Goal: Task Accomplishment & Management: Use online tool/utility

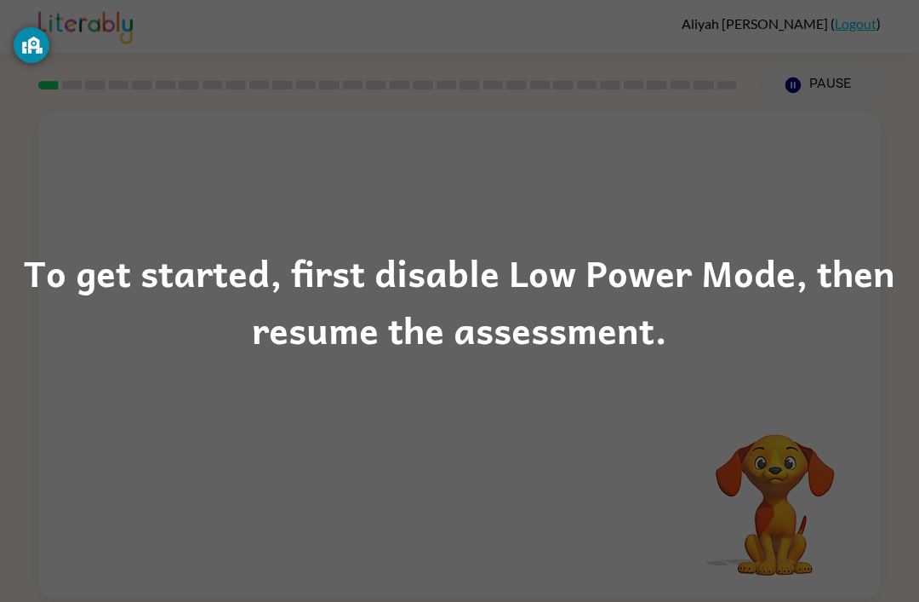
click at [569, 311] on div "To get started, first disable Low Power Mode, then resume the assessment." at bounding box center [459, 301] width 919 height 116
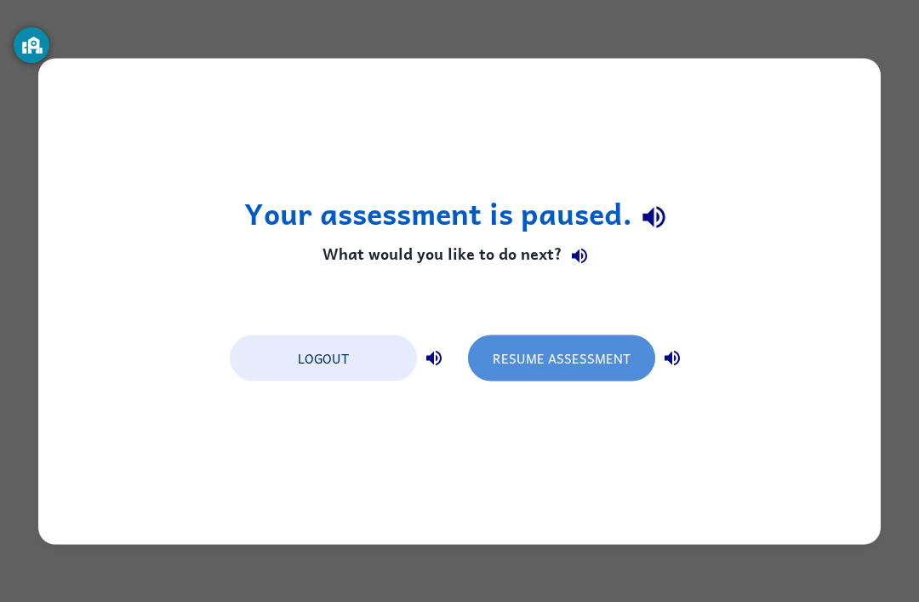
click at [589, 356] on button "Resume Assessment" at bounding box center [561, 358] width 187 height 46
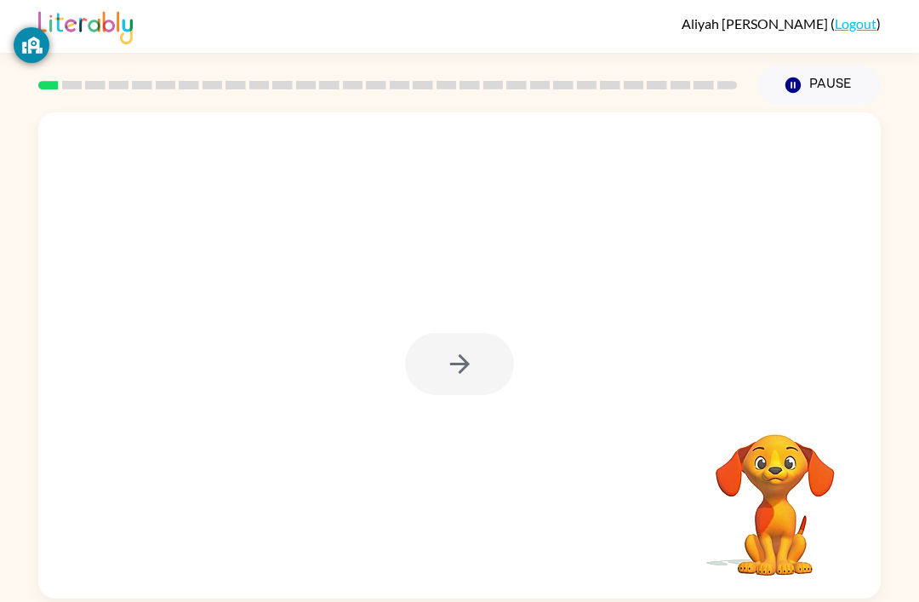
click at [432, 375] on div at bounding box center [459, 364] width 109 height 62
click at [813, 596] on div at bounding box center [459, 355] width 843 height 486
click at [438, 376] on button "button" at bounding box center [459, 364] width 109 height 62
click at [804, 596] on div at bounding box center [459, 355] width 843 height 486
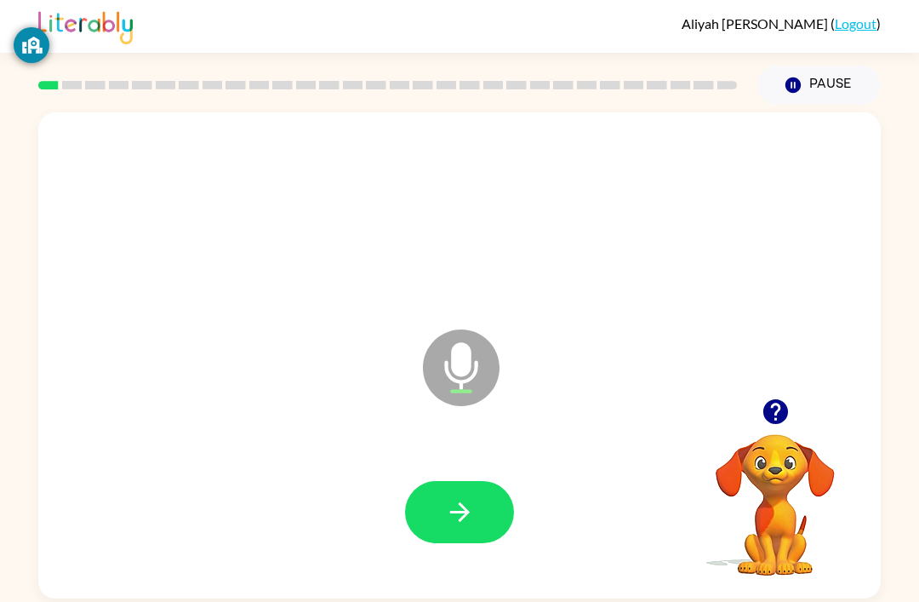
click at [488, 500] on button "button" at bounding box center [459, 512] width 109 height 62
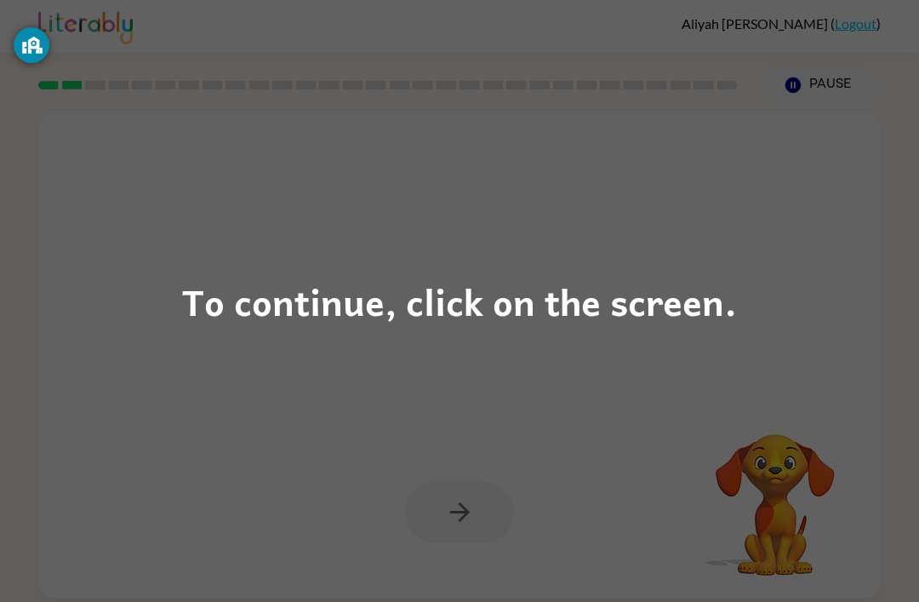
click at [598, 341] on div "To continue, click on the screen." at bounding box center [459, 301] width 919 height 602
click at [478, 229] on div "To continue, click on the screen." at bounding box center [459, 301] width 919 height 602
click at [95, 319] on div "To continue, click on the screen." at bounding box center [459, 301] width 919 height 602
click at [586, 342] on div "To continue, click on the screen." at bounding box center [459, 301] width 919 height 602
click at [616, 276] on div "To continue, click on the screen." at bounding box center [459, 301] width 555 height 58
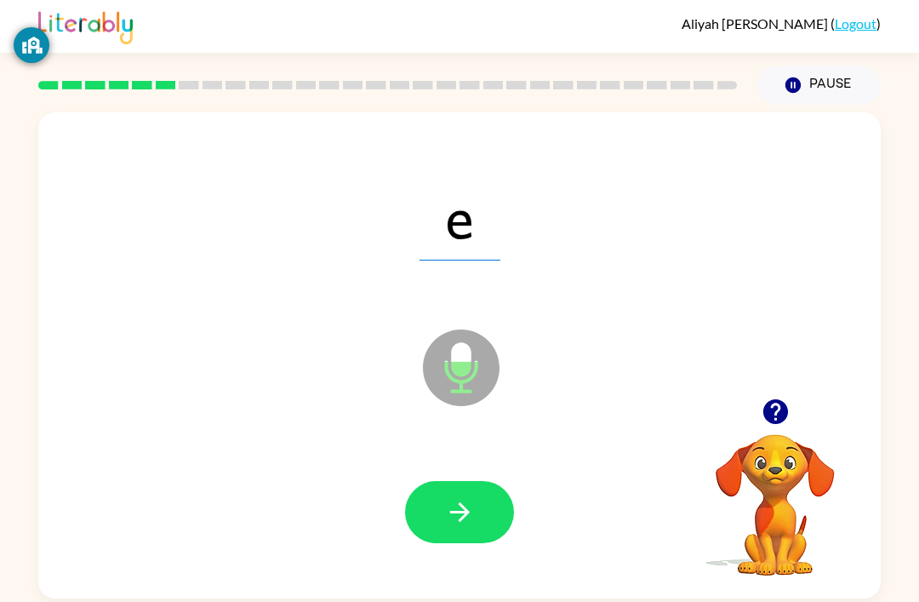
click at [484, 490] on button "button" at bounding box center [459, 512] width 109 height 62
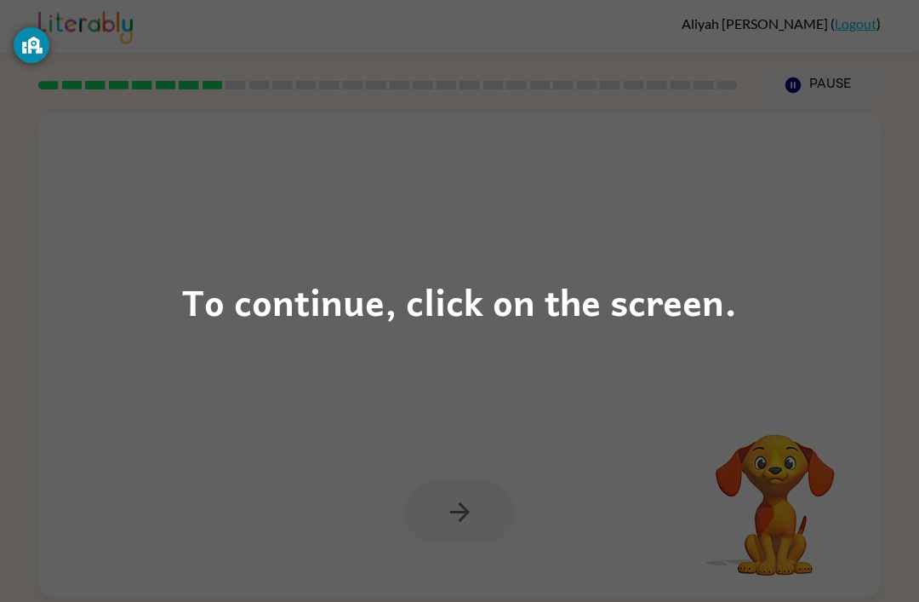
click at [645, 261] on div "To continue, click on the screen." at bounding box center [459, 301] width 919 height 602
click at [598, 333] on div "To continue, click on the screen." at bounding box center [459, 301] width 919 height 602
click at [643, 295] on div "To continue, click on the screen." at bounding box center [459, 301] width 555 height 58
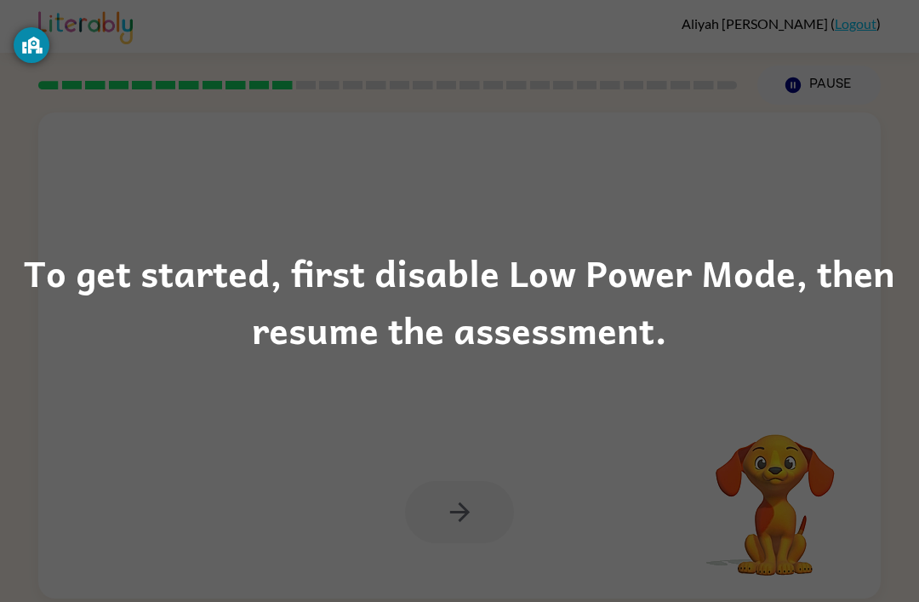
click at [112, 381] on div "To get started, first disable Low Power Mode, then resume the assessment." at bounding box center [459, 301] width 919 height 602
click at [802, 386] on div "To get started, first disable Low Power Mode, then resume the assessment." at bounding box center [459, 301] width 919 height 602
click at [767, 377] on div "To get started, first disable Low Power Mode, then resume the assessment." at bounding box center [459, 301] width 919 height 602
click at [766, 377] on div "To get started, first disable Low Power Mode, then resume the assessment." at bounding box center [459, 301] width 919 height 602
click at [762, 354] on div "To get started, first disable Low Power Mode, then resume the assessment." at bounding box center [459, 301] width 919 height 116
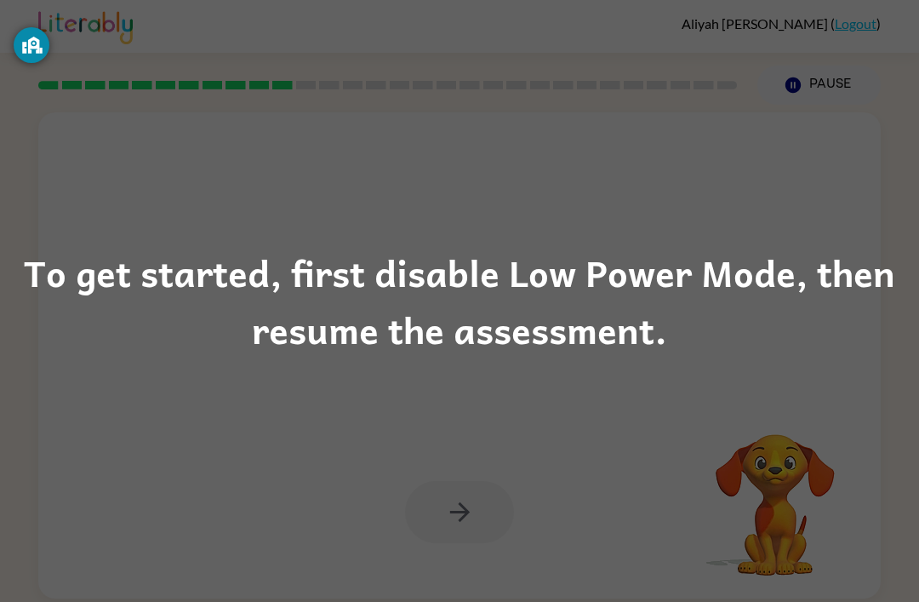
click at [762, 353] on div "To get started, first disable Low Power Mode, then resume the assessment." at bounding box center [459, 301] width 919 height 116
click at [719, 357] on div "To get started, first disable Low Power Mode, then resume the assessment." at bounding box center [459, 301] width 919 height 116
click at [590, 359] on div "To get started, first disable Low Power Mode, then resume the assessment." at bounding box center [459, 301] width 919 height 602
click at [602, 355] on div "To get started, first disable Low Power Mode, then resume the assessment." at bounding box center [459, 301] width 919 height 116
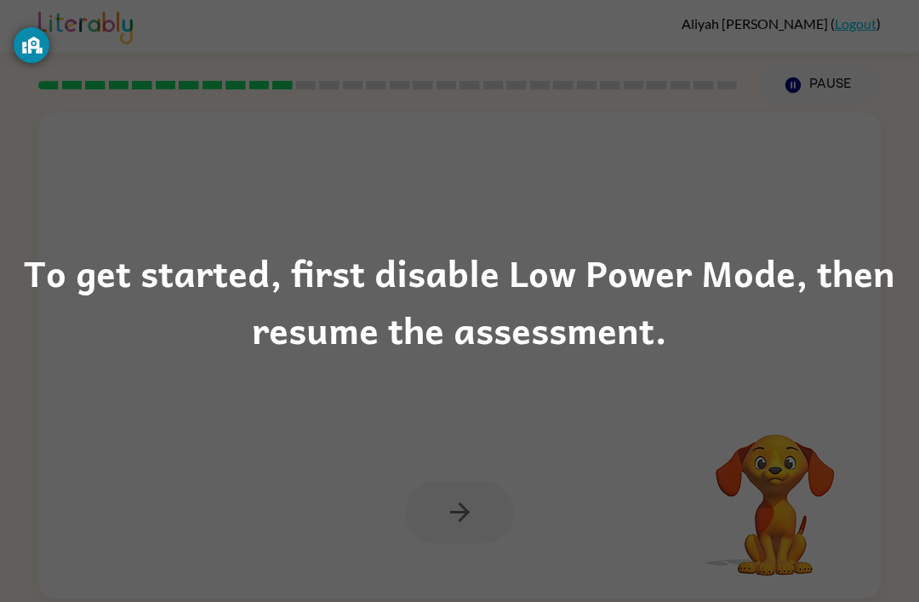
click at [569, 312] on div "To get started, first disable Low Power Mode, then resume the assessment." at bounding box center [459, 301] width 919 height 116
click at [559, 322] on div "To get started, first disable Low Power Mode, then resume the assessment." at bounding box center [459, 301] width 919 height 116
click at [812, 366] on div "To get started, first disable Low Power Mode, then resume the assessment." at bounding box center [459, 301] width 919 height 602
click at [811, 366] on div "To get started, first disable Low Power Mode, then resume the assessment." at bounding box center [459, 301] width 919 height 602
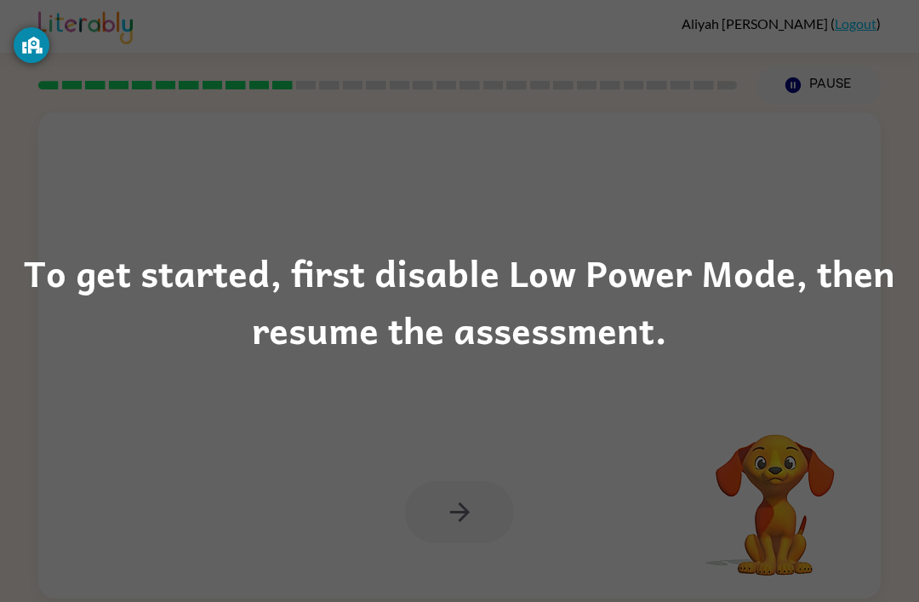
click at [335, 314] on div "To get started, first disable Low Power Mode, then resume the assessment." at bounding box center [459, 301] width 919 height 116
click at [541, 329] on div "To get started, first disable Low Power Mode, then resume the assessment." at bounding box center [459, 301] width 919 height 116
click at [580, 291] on div "To get started, first disable Low Power Mode, then resume the assessment." at bounding box center [459, 301] width 919 height 116
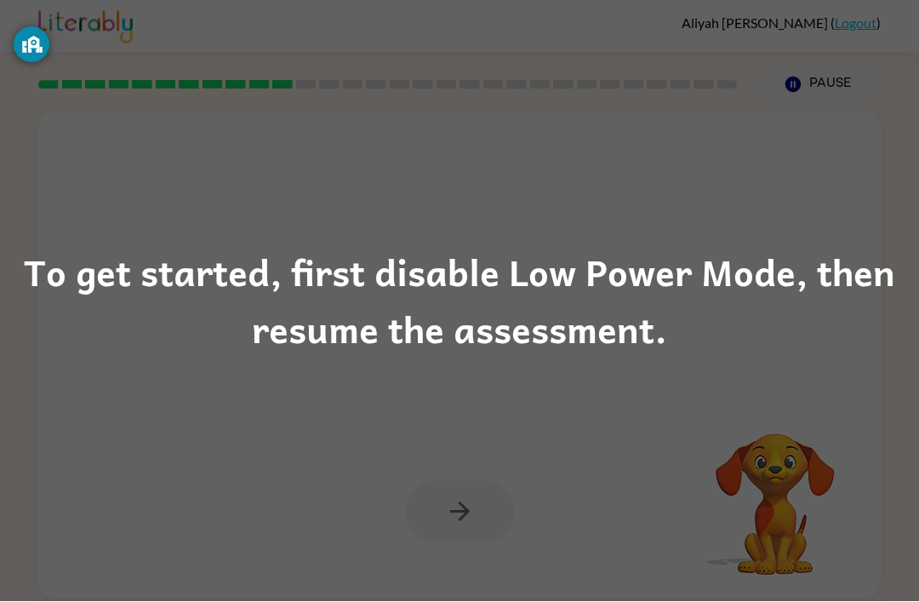
click at [91, 266] on div "To get started, first disable Low Power Mode, then resume the assessment." at bounding box center [459, 301] width 919 height 116
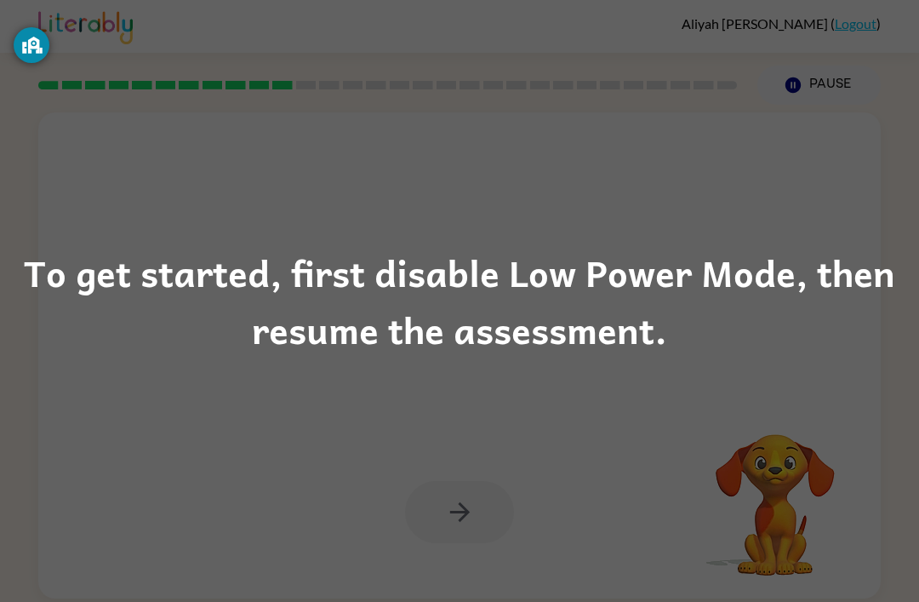
scroll to position [0, 0]
click at [522, 289] on div "To get started, first disable Low Power Mode, then resume the assessment." at bounding box center [459, 301] width 919 height 116
click at [810, 287] on div "To get started, first disable Low Power Mode, then resume the assessment." at bounding box center [459, 301] width 919 height 116
click at [875, 264] on div "To get started, first disable Low Power Mode, then resume the assessment." at bounding box center [459, 301] width 919 height 116
click at [342, 329] on div "To get started, first disable Low Power Mode, then resume the assessment." at bounding box center [459, 301] width 919 height 116
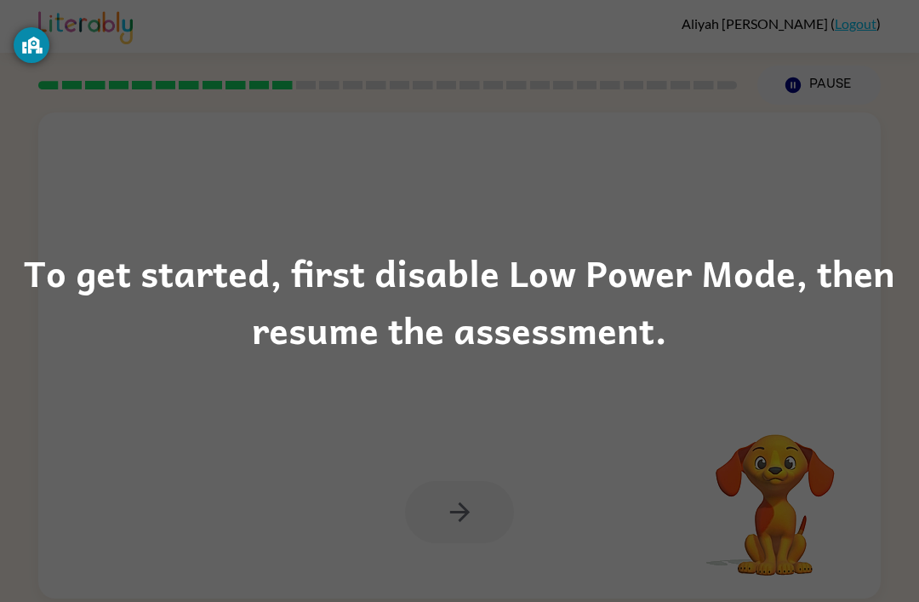
click at [405, 350] on div "To get started, first disable Low Power Mode, then resume the assessment." at bounding box center [459, 301] width 919 height 116
click at [546, 356] on div "To get started, first disable Low Power Mode, then resume the assessment." at bounding box center [459, 301] width 919 height 116
click at [706, 315] on div "To get started, first disable Low Power Mode, then resume the assessment." at bounding box center [459, 301] width 919 height 116
click at [631, 302] on div "To get started, first disable Low Power Mode, then resume the assessment." at bounding box center [459, 301] width 919 height 116
click at [632, 300] on div "To get started, first disable Low Power Mode, then resume the assessment." at bounding box center [459, 301] width 919 height 116
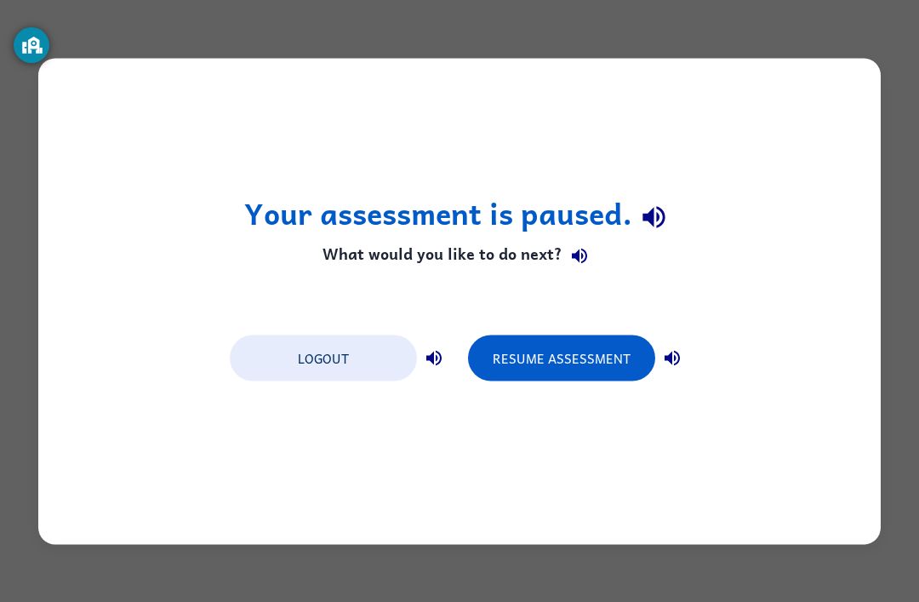
click at [575, 363] on button "Resume Assessment" at bounding box center [561, 358] width 187 height 46
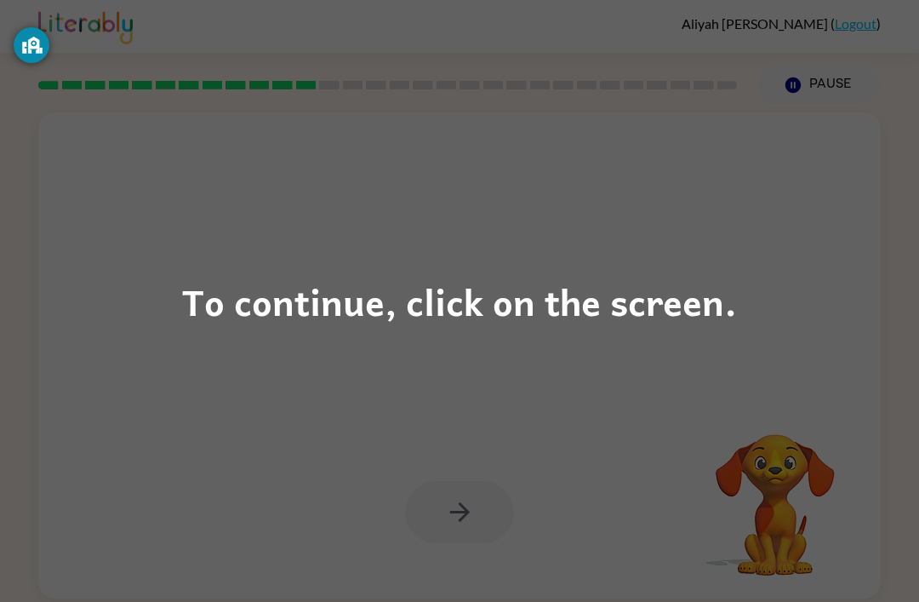
click at [489, 301] on div "To continue, click on the screen." at bounding box center [459, 301] width 555 height 58
click at [738, 309] on div "To continue, click on the screen." at bounding box center [459, 301] width 919 height 602
click at [263, 345] on div "To continue, click on the screen." at bounding box center [459, 301] width 919 height 602
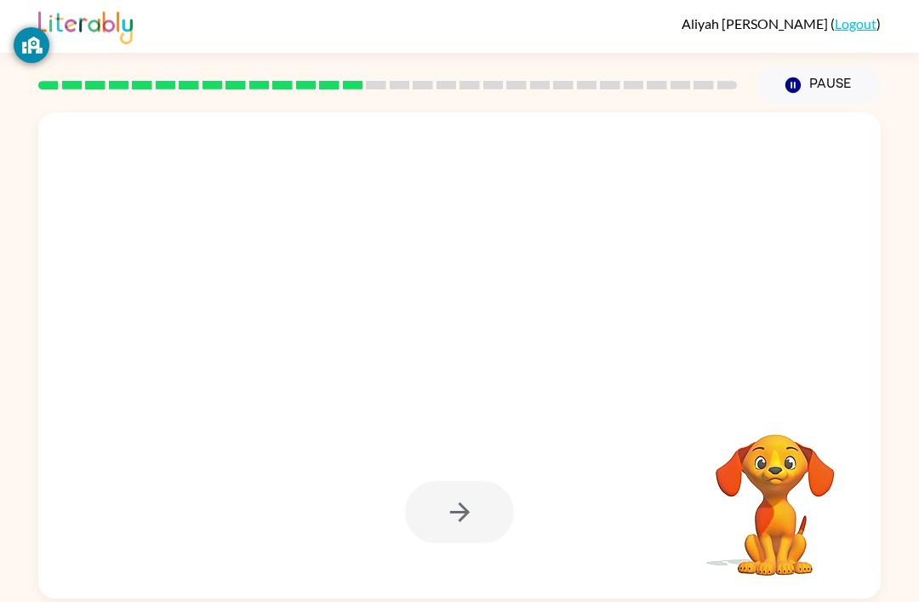
click at [204, 308] on div at bounding box center [418, 325] width 727 height 61
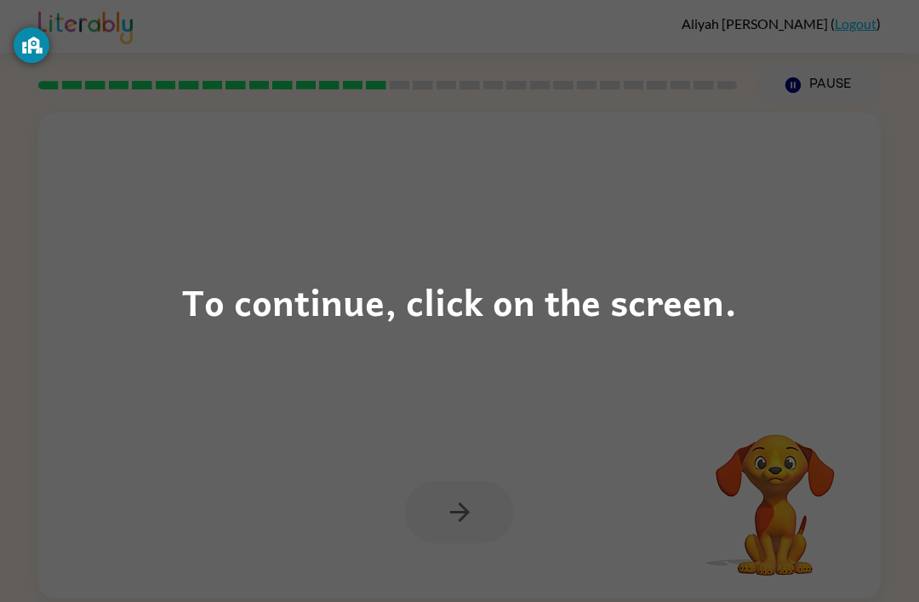
click at [548, 347] on div "To continue, click on the screen." at bounding box center [459, 301] width 919 height 602
click at [178, 280] on div "To continue, click on the screen." at bounding box center [459, 301] width 919 height 602
click at [423, 301] on div "To continue, click on the screen." at bounding box center [459, 301] width 555 height 58
click at [423, 300] on div at bounding box center [418, 325] width 727 height 61
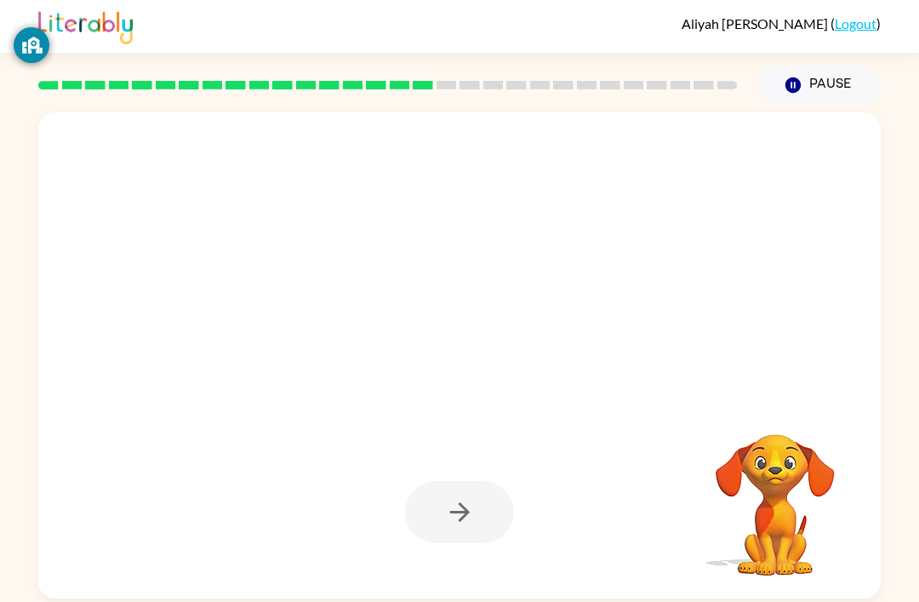
click at [436, 286] on div at bounding box center [459, 216] width 809 height 140
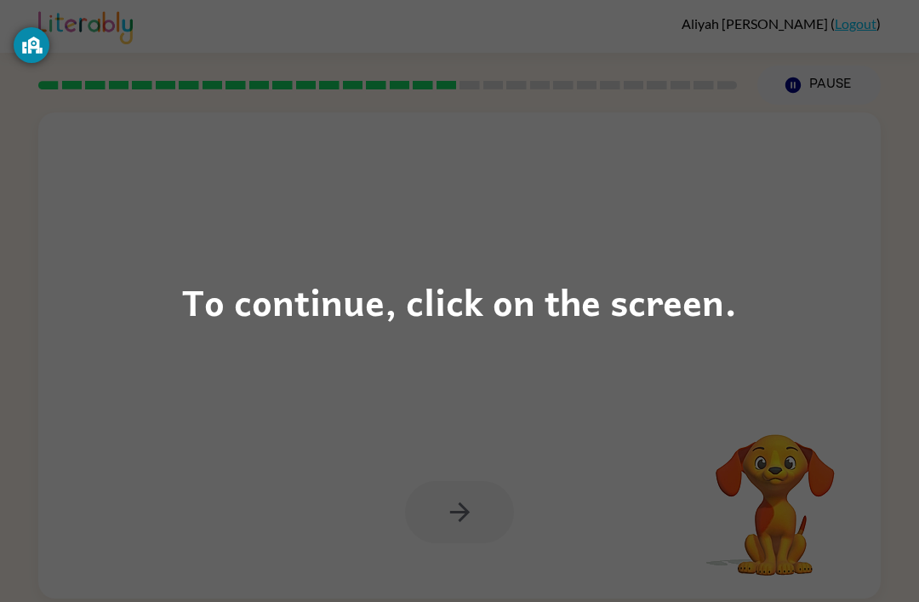
click at [670, 300] on div "To continue, click on the screen." at bounding box center [459, 301] width 555 height 58
click at [232, 255] on div "To continue, click on the screen." at bounding box center [459, 301] width 919 height 602
click at [123, 328] on div "To continue, click on the screen." at bounding box center [459, 301] width 919 height 602
click at [308, 243] on div "To continue, click on the screen." at bounding box center [459, 301] width 919 height 602
click at [161, 296] on div "To continue, click on the screen." at bounding box center [459, 301] width 919 height 602
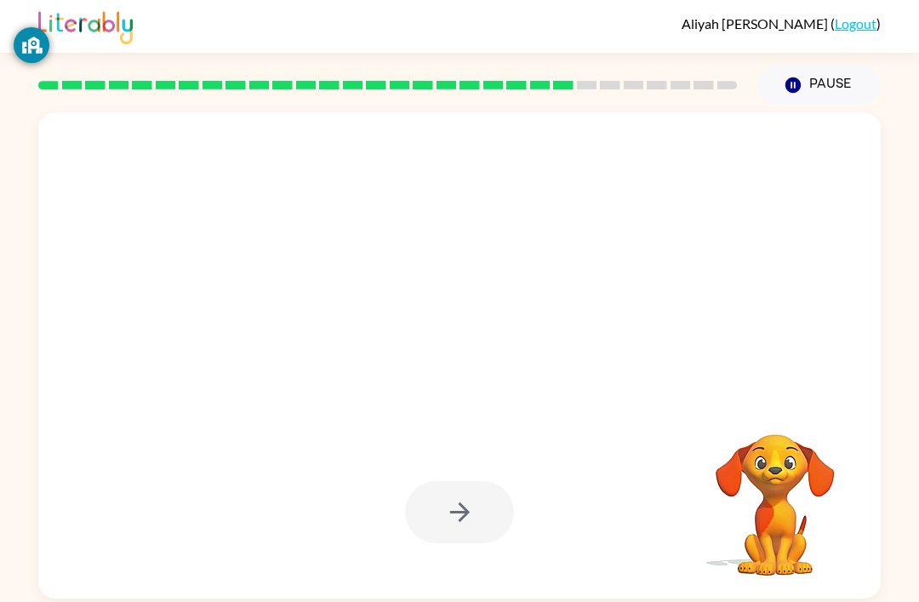
click at [607, 97] on div at bounding box center [387, 85] width 719 height 60
click at [635, 96] on div at bounding box center [387, 85] width 719 height 60
click at [651, 101] on div at bounding box center [387, 85] width 719 height 60
click at [669, 100] on div at bounding box center [387, 85] width 719 height 60
click at [709, 103] on div at bounding box center [387, 85] width 719 height 60
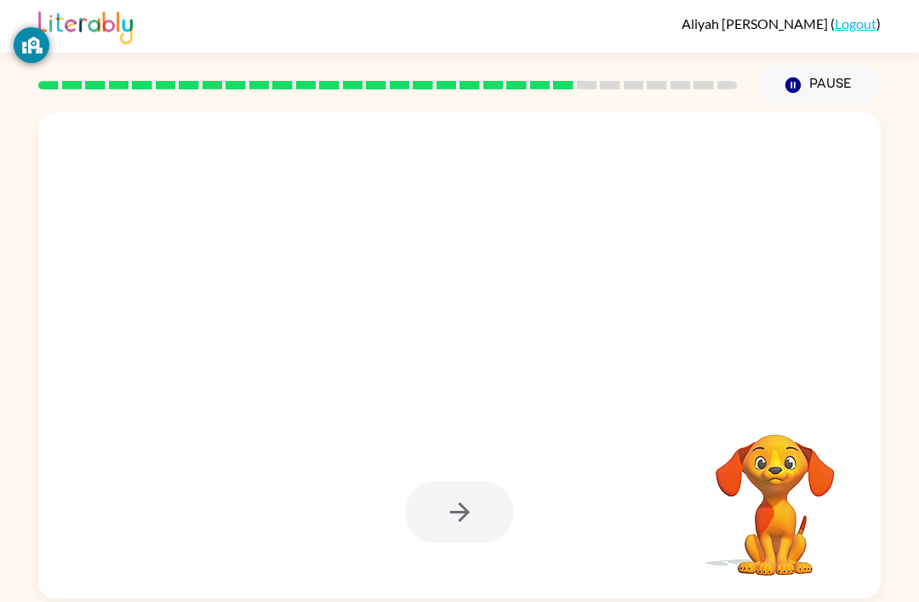
click at [709, 102] on div at bounding box center [387, 85] width 719 height 60
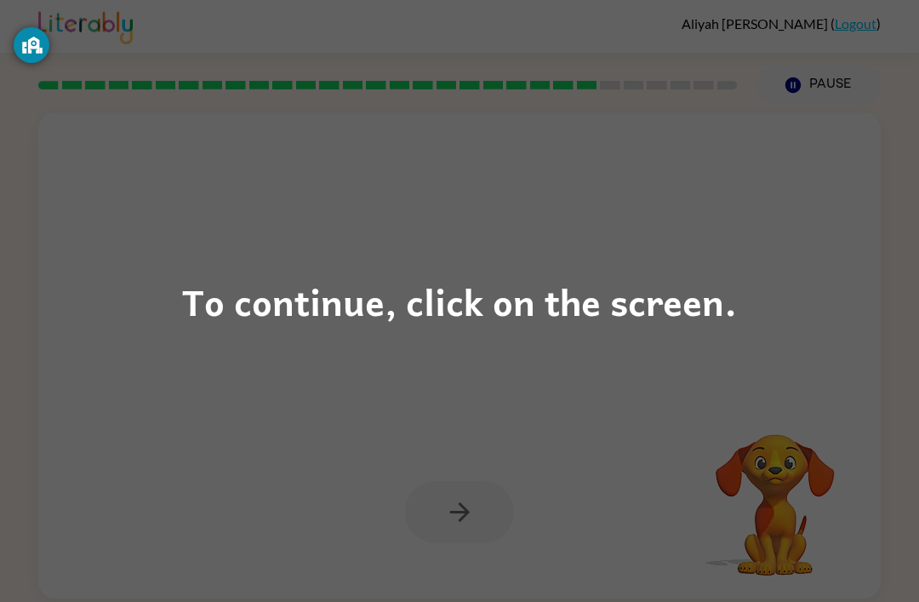
click at [604, 82] on div "To continue, click on the screen." at bounding box center [459, 301] width 919 height 602
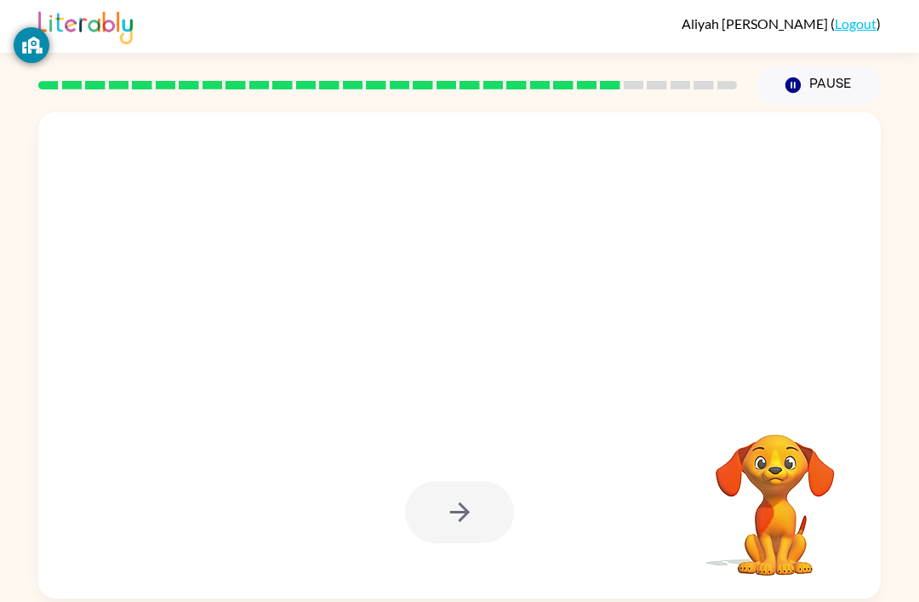
click at [632, 74] on div at bounding box center [387, 85] width 719 height 60
click at [667, 74] on div at bounding box center [387, 85] width 719 height 60
click at [667, 73] on div at bounding box center [387, 85] width 719 height 60
click at [721, 76] on div at bounding box center [387, 85] width 719 height 60
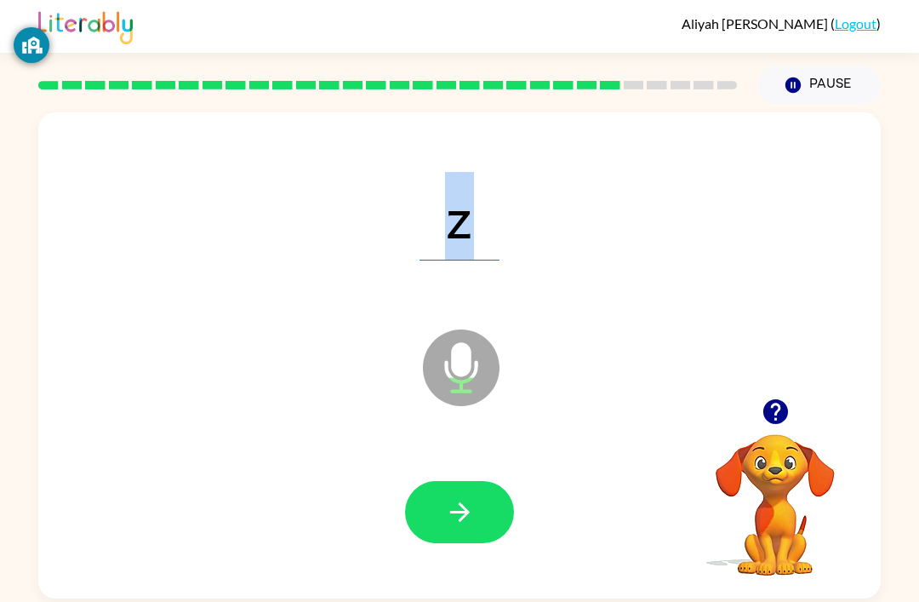
click at [691, 160] on div "z" at bounding box center [459, 216] width 809 height 140
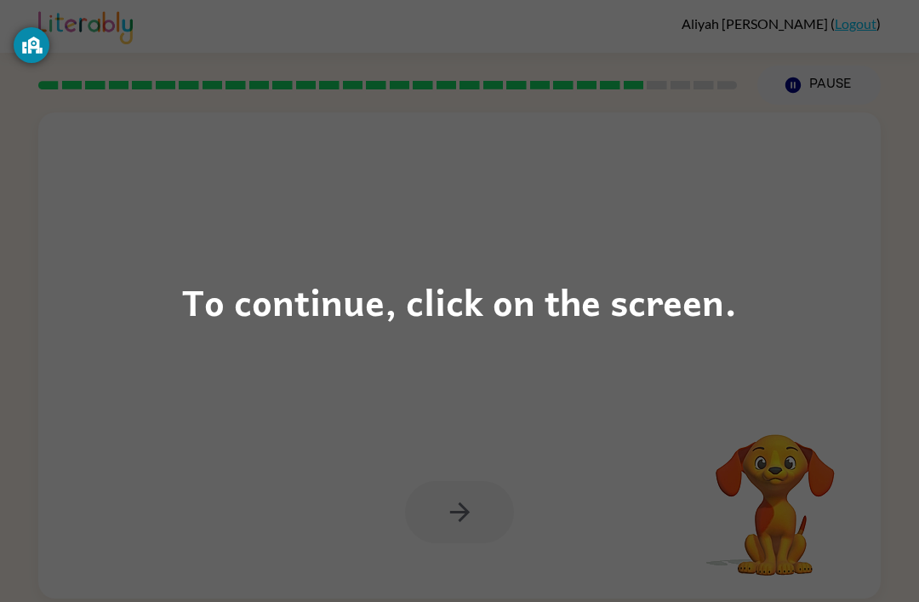
click at [126, 302] on div "To continue, click on the screen." at bounding box center [459, 301] width 919 height 602
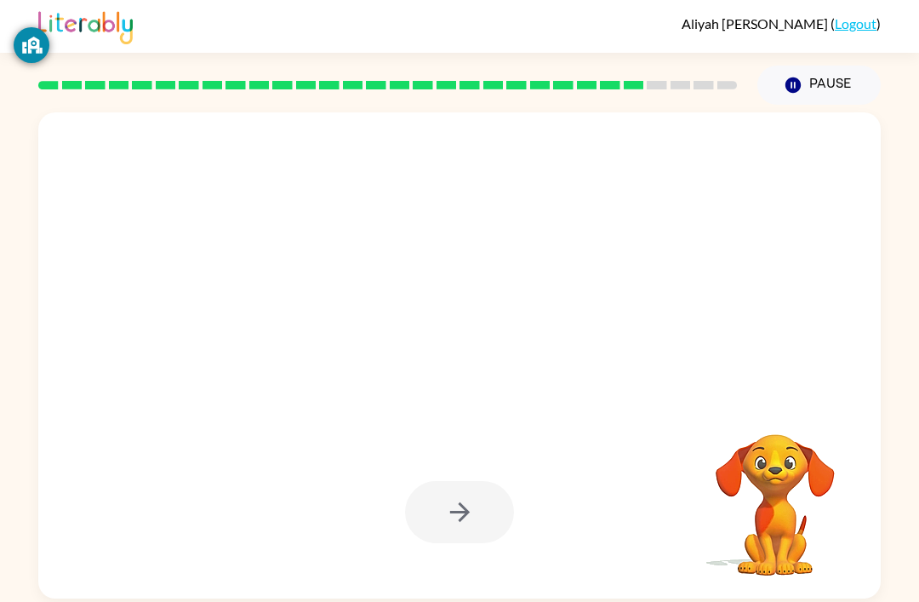
click at [665, 111] on div at bounding box center [387, 85] width 719 height 60
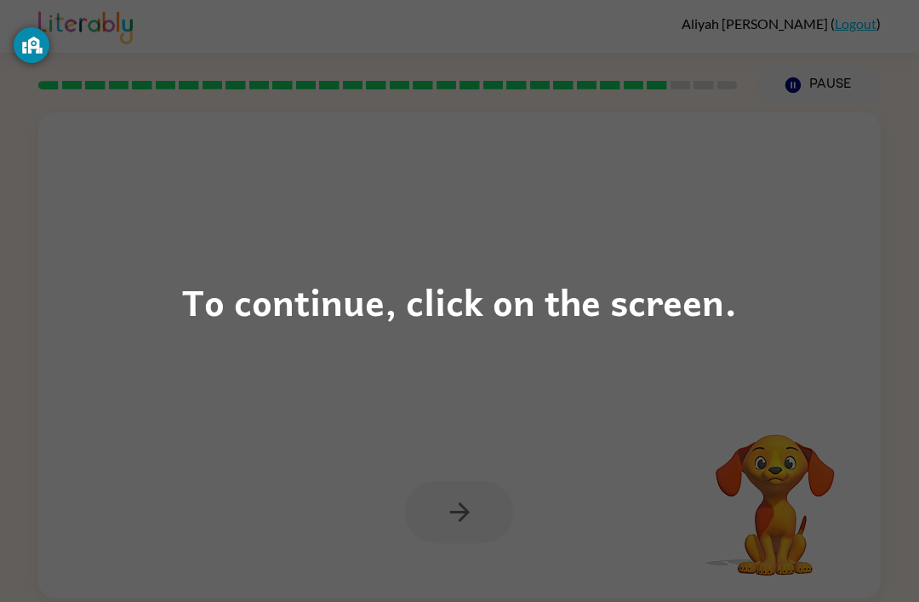
click at [694, 327] on div "To continue, click on the screen." at bounding box center [459, 301] width 555 height 58
click at [133, 237] on div "To continue, click on the screen." at bounding box center [459, 301] width 919 height 602
click at [785, 405] on div "To continue, click on the screen." at bounding box center [459, 301] width 919 height 602
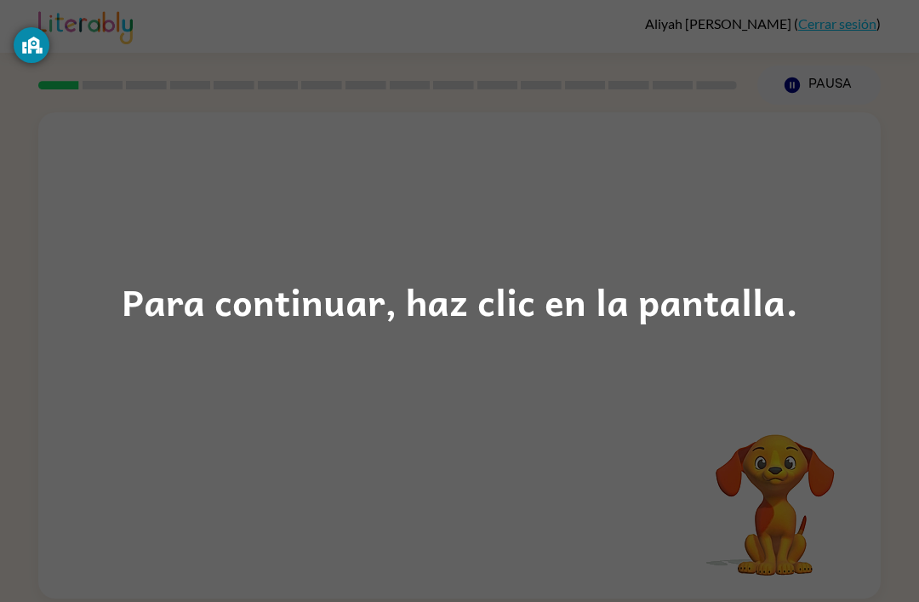
click at [459, 191] on div "Para continuar, haz clic en la pantalla." at bounding box center [459, 301] width 919 height 602
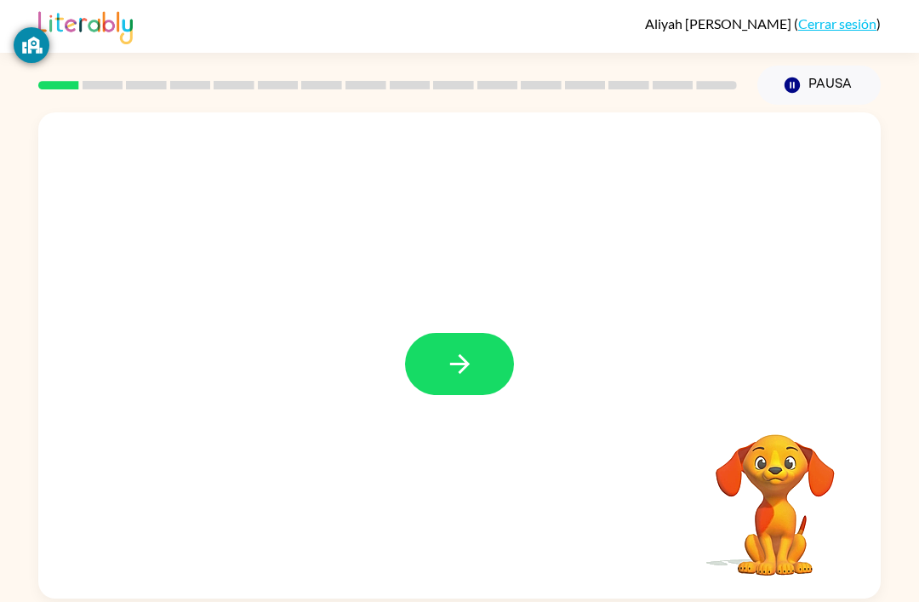
click at [462, 381] on button "button" at bounding box center [459, 364] width 109 height 62
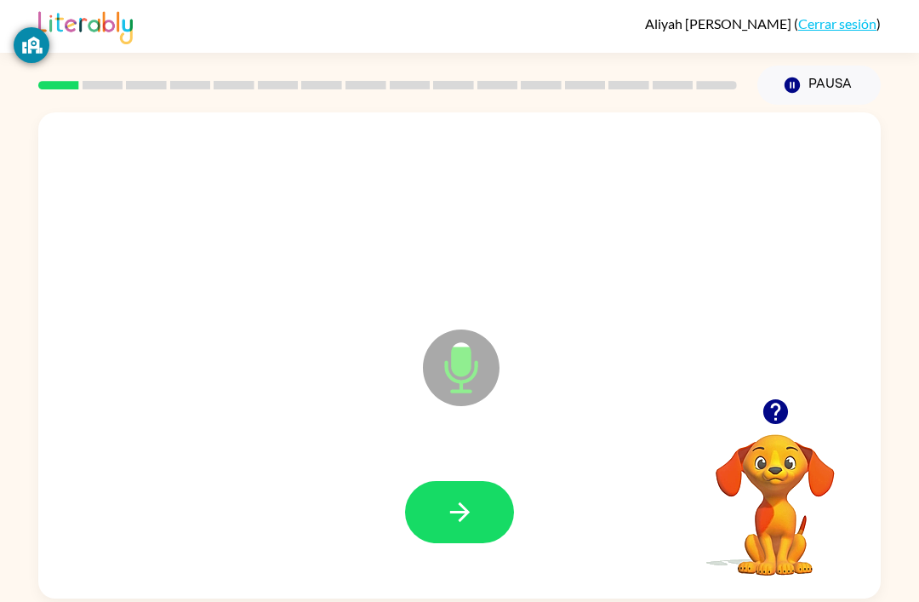
click at [478, 505] on button "button" at bounding box center [459, 512] width 109 height 62
click at [453, 518] on icon "button" at bounding box center [460, 512] width 30 height 30
click at [471, 502] on icon "button" at bounding box center [460, 512] width 30 height 30
click at [478, 521] on button "button" at bounding box center [459, 512] width 109 height 62
click at [479, 507] on button "button" at bounding box center [459, 512] width 109 height 62
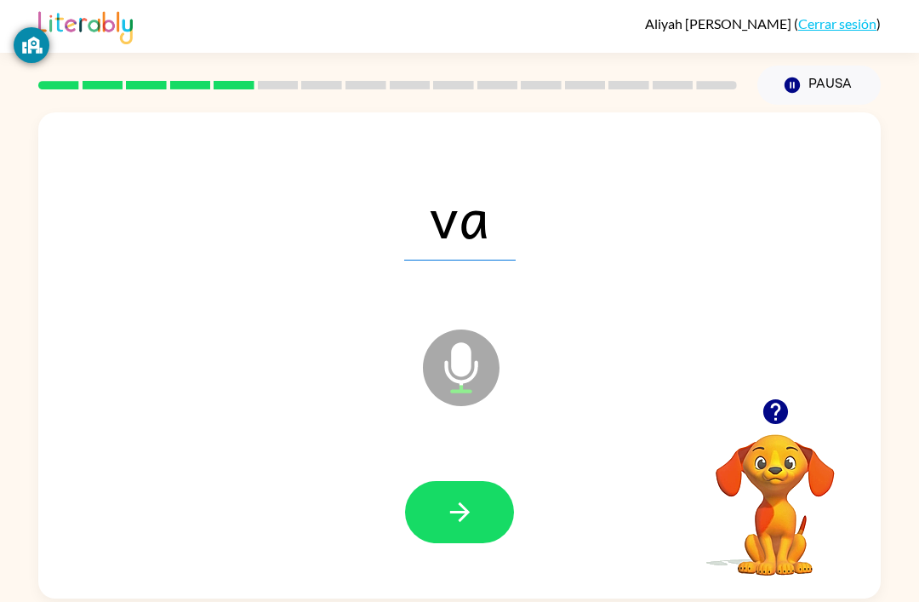
click at [487, 507] on button "button" at bounding box center [459, 512] width 109 height 62
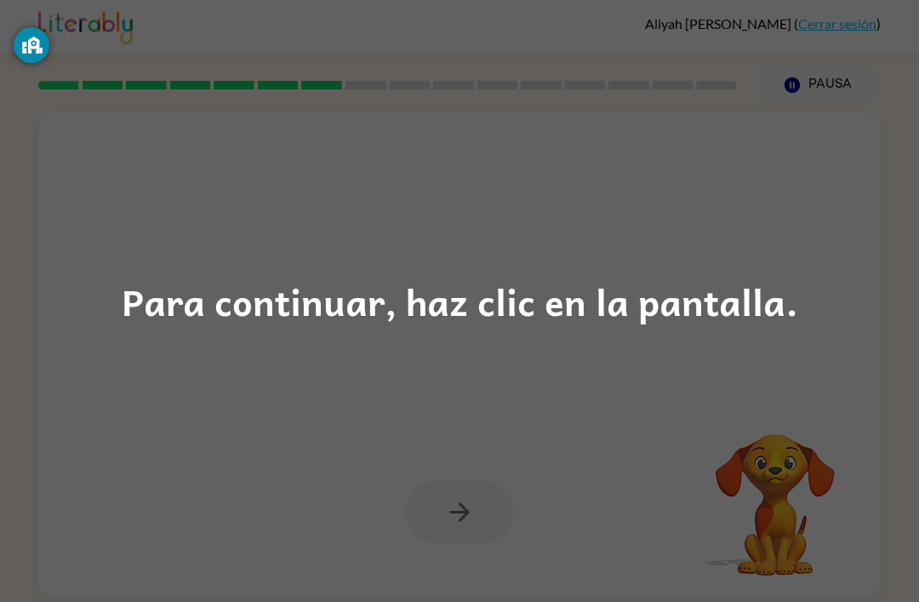
click at [303, 135] on div "Para continuar, haz clic en la pantalla." at bounding box center [459, 301] width 919 height 602
click at [238, 203] on div "Para continuar, haz clic en la pantalla." at bounding box center [459, 301] width 919 height 602
click at [140, 232] on div "Para continuar, haz clic en la pantalla." at bounding box center [459, 301] width 919 height 602
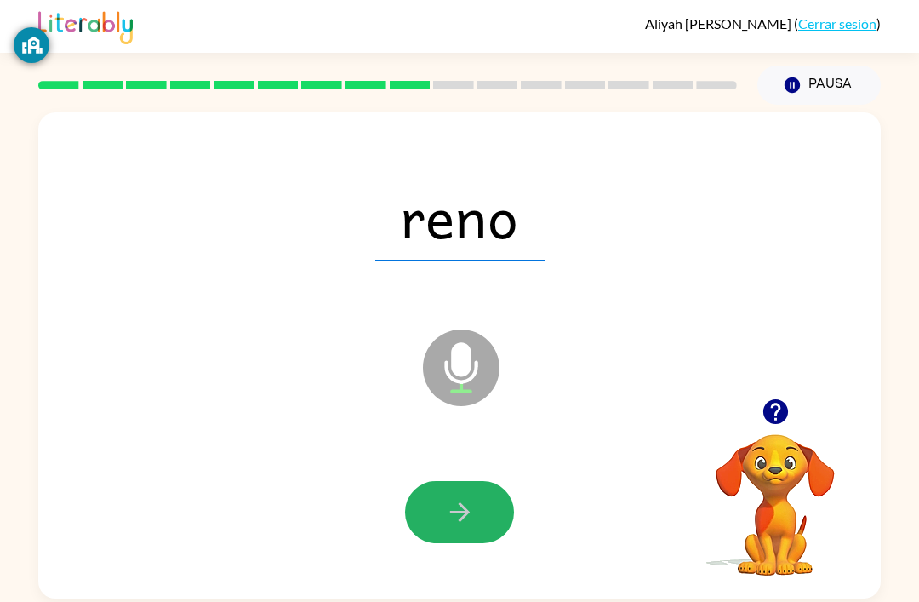
click at [482, 509] on button "button" at bounding box center [459, 512] width 109 height 62
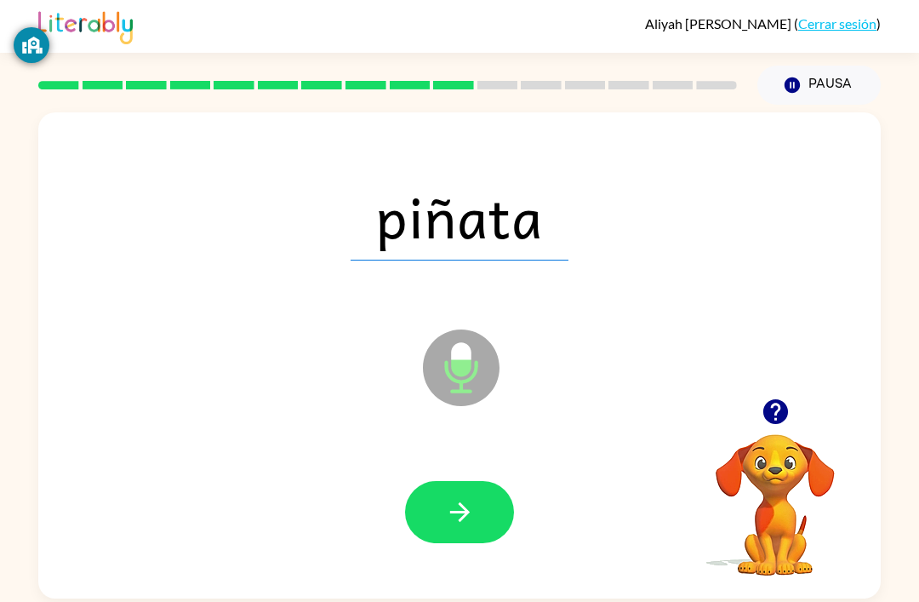
click at [435, 511] on button "button" at bounding box center [459, 512] width 109 height 62
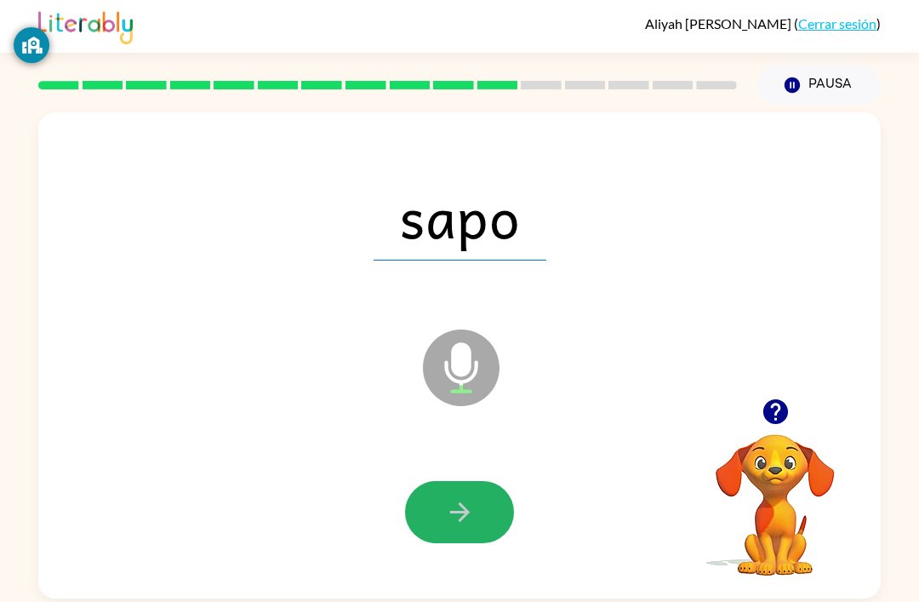
click at [443, 521] on button "button" at bounding box center [459, 512] width 109 height 62
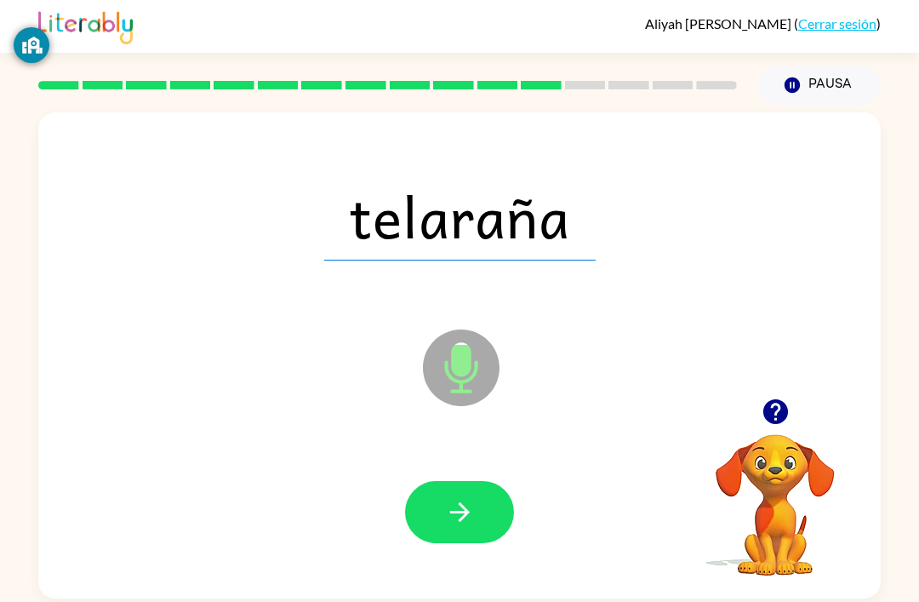
click at [453, 509] on icon "button" at bounding box center [460, 512] width 30 height 30
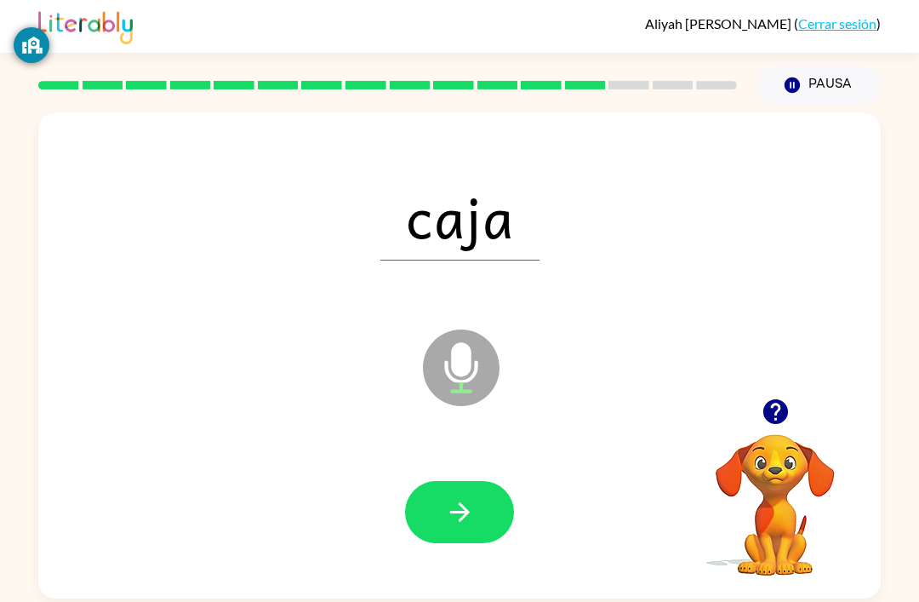
click at [450, 502] on icon "button" at bounding box center [460, 512] width 30 height 30
click at [467, 490] on button "button" at bounding box center [459, 512] width 109 height 62
click at [478, 508] on button "button" at bounding box center [459, 512] width 109 height 62
